Goal: Find specific page/section: Find specific page/section

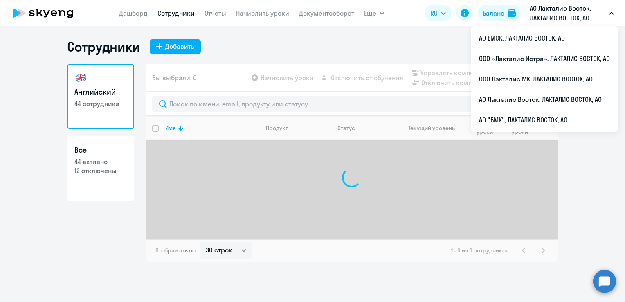
select select "30"
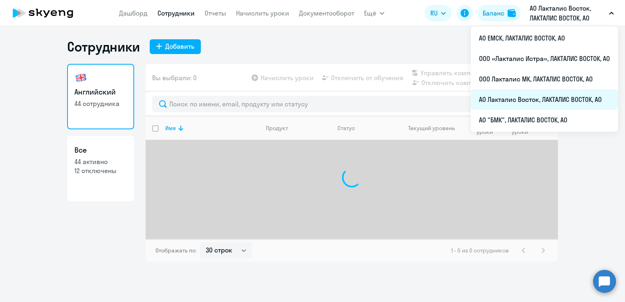
click at [504, 97] on li "АО Лакталис Восток, ЛАКТАЛИС ВОСТОК, АО" at bounding box center [544, 99] width 147 height 20
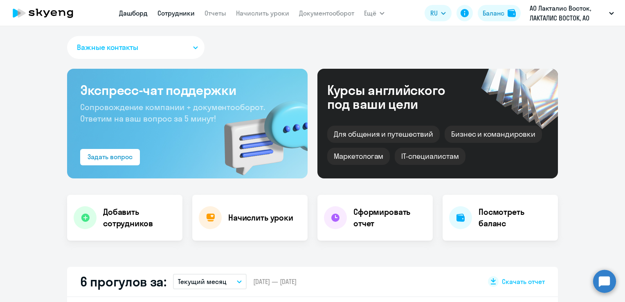
click at [165, 12] on link "Сотрудники" at bounding box center [176, 13] width 37 height 8
select select "30"
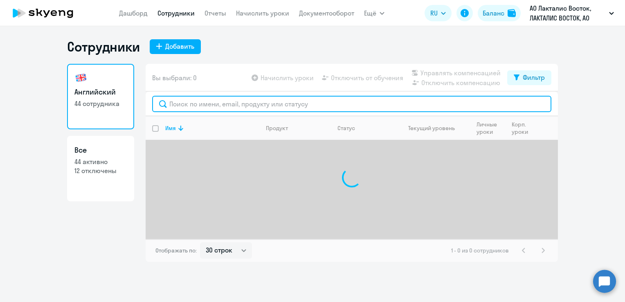
click at [183, 103] on input "text" at bounding box center [351, 104] width 399 height 16
type input "кузнецова"
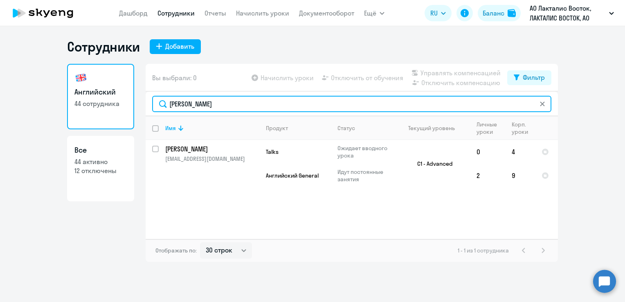
drag, startPoint x: 221, startPoint y: 99, endPoint x: 174, endPoint y: 99, distance: 47.9
click at [174, 99] on input "кузнецова" at bounding box center [351, 104] width 399 height 16
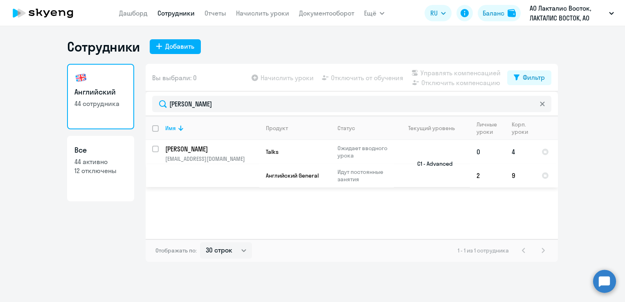
click at [204, 154] on td "Кузнецова Анастасия a.kuznetsova777@gmail.com" at bounding box center [209, 163] width 101 height 47
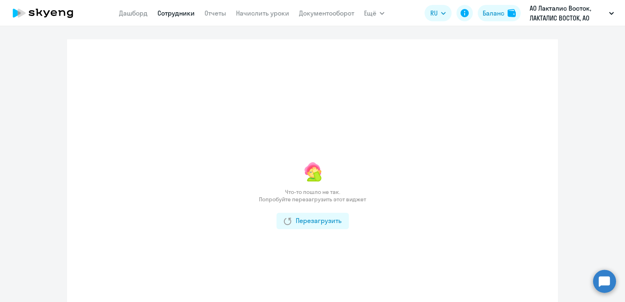
click at [177, 18] on app-menu-item-link "Сотрудники" at bounding box center [176, 13] width 37 height 10
click at [178, 13] on link "Сотрудники" at bounding box center [176, 13] width 37 height 8
select select "30"
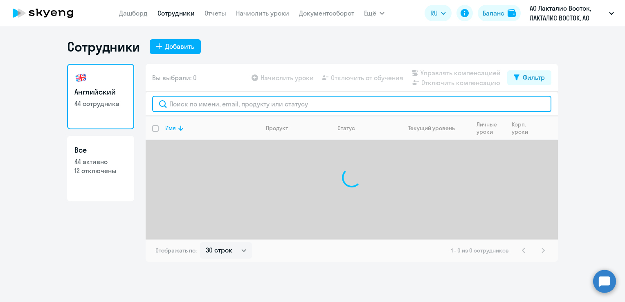
click at [179, 103] on input "text" at bounding box center [351, 104] width 399 height 16
type input "ку"
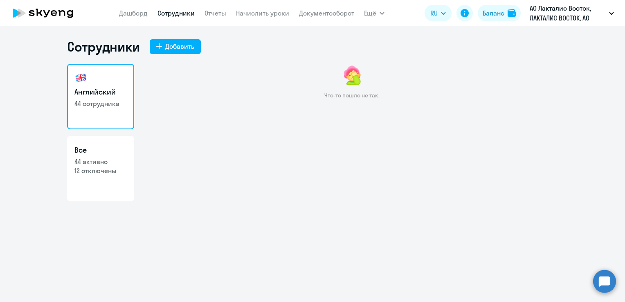
click at [167, 16] on link "Сотрудники" at bounding box center [176, 13] width 37 height 8
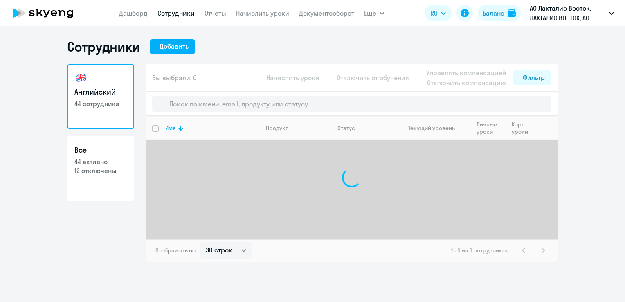
select select "30"
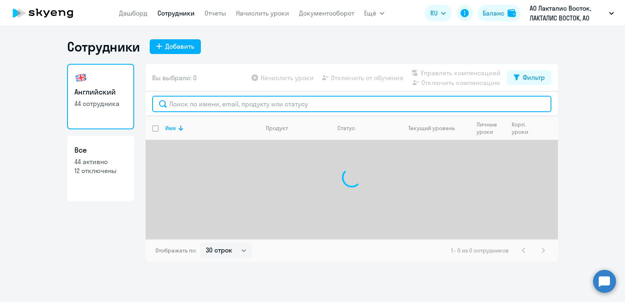
click at [190, 101] on input "text" at bounding box center [351, 104] width 399 height 16
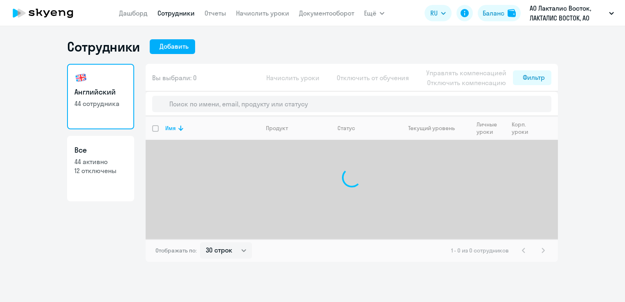
select select "30"
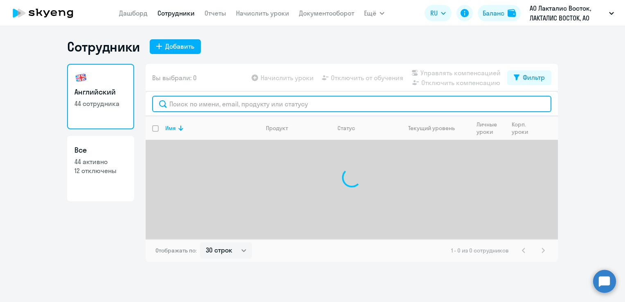
click at [214, 105] on input "text" at bounding box center [351, 104] width 399 height 16
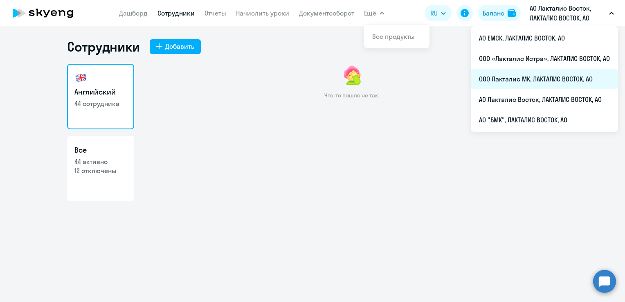
click at [527, 84] on li "ООО Лакталис МК, ЛАКТАЛИС ВОСТОК, АО" at bounding box center [544, 79] width 147 height 20
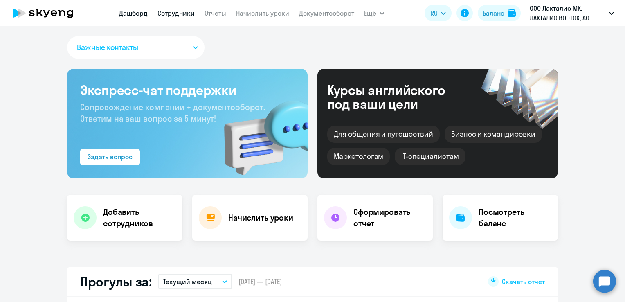
click at [183, 13] on link "Сотрудники" at bounding box center [176, 13] width 37 height 8
select select "30"
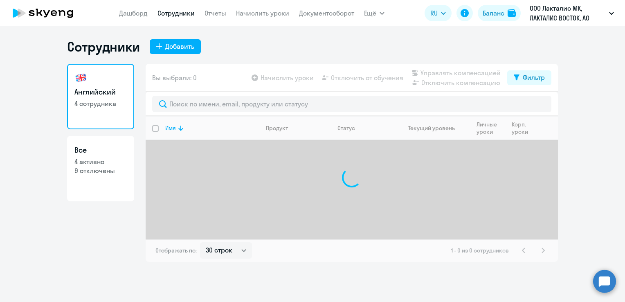
click at [234, 114] on div at bounding box center [352, 104] width 412 height 25
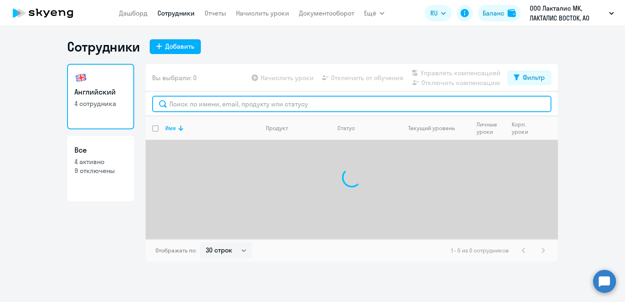
click at [233, 108] on input "text" at bounding box center [351, 104] width 399 height 16
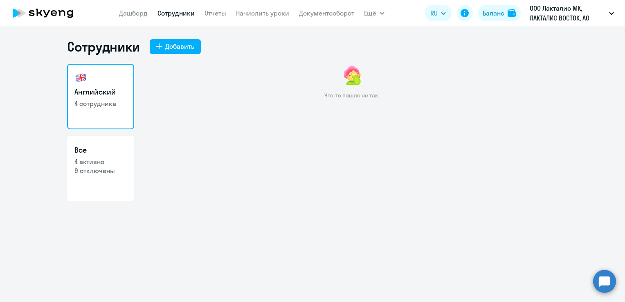
click at [105, 104] on p "4 сотрудника" at bounding box center [100, 103] width 52 height 9
click at [102, 103] on p "4 сотрудника" at bounding box center [100, 103] width 52 height 9
click at [101, 96] on h3 "Английский" at bounding box center [100, 92] width 52 height 11
click at [212, 128] on div "Что-то пошло не так." at bounding box center [352, 150] width 412 height 172
click at [106, 112] on link "Английский 4 сотрудника" at bounding box center [100, 96] width 67 height 65
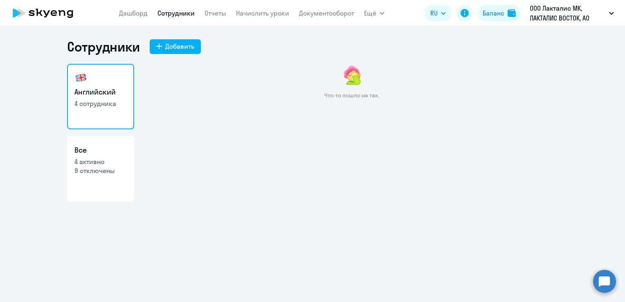
click at [193, 18] on nav "[PERSON_NAME] Отчеты Начислить уроки Документооборот" at bounding box center [236, 13] width 235 height 16
click at [186, 16] on link "Сотрудники" at bounding box center [176, 13] width 37 height 8
click at [205, 127] on div "Что-то пошло не так." at bounding box center [352, 150] width 412 height 172
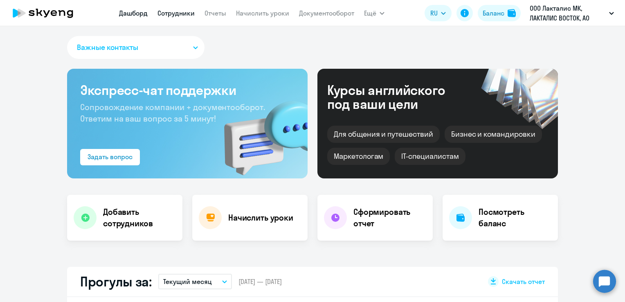
click at [174, 14] on link "Сотрудники" at bounding box center [176, 13] width 37 height 8
select select "30"
